Goal: Task Accomplishment & Management: Use online tool/utility

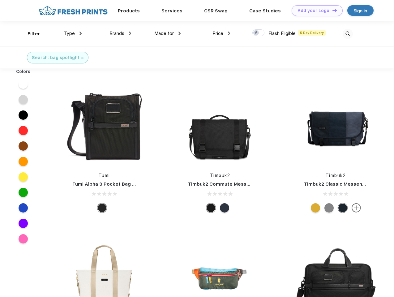
scroll to position [0, 0]
click at [315, 11] on link "Add your Logo Design Tool" at bounding box center [317, 10] width 51 height 11
click at [0, 0] on div "Design Tool" at bounding box center [0, 0] width 0 height 0
click at [332, 10] on link "Add your Logo Design Tool" at bounding box center [317, 10] width 51 height 11
click at [30, 34] on div "Filter" at bounding box center [34, 33] width 13 height 7
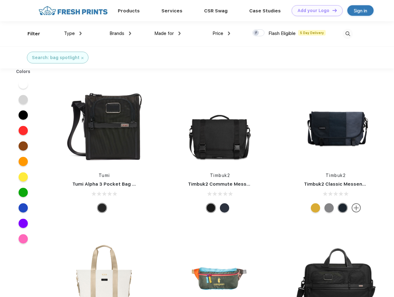
click at [73, 33] on span "Type" at bounding box center [69, 34] width 11 height 6
click at [120, 33] on span "Brands" at bounding box center [117, 34] width 15 height 6
click at [168, 33] on span "Made for" at bounding box center [163, 34] width 19 height 6
click at [222, 33] on span "Price" at bounding box center [218, 34] width 11 height 6
click at [259, 33] on div at bounding box center [258, 32] width 12 height 7
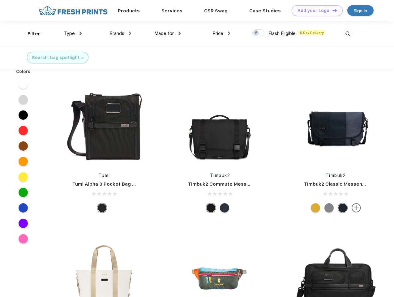
click at [256, 33] on input "checkbox" at bounding box center [254, 31] width 4 height 4
click at [348, 34] on img at bounding box center [348, 34] width 10 height 10
